Goal: Transaction & Acquisition: Download file/media

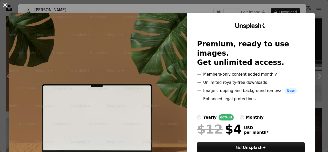
click at [5, 8] on button "An X shape" at bounding box center [5, 5] width 6 height 6
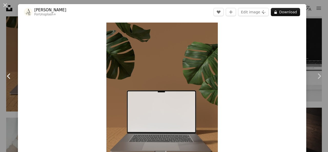
click at [0, 53] on link "Chevron left" at bounding box center [9, 76] width 18 height 49
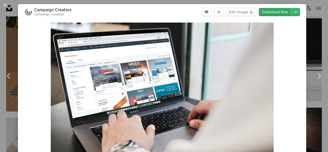
click at [278, 14] on link "Download free" at bounding box center [275, 12] width 32 height 8
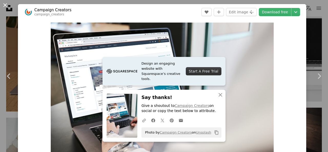
click at [2, 5] on button "An X shape" at bounding box center [5, 5] width 6 height 6
